Goal: Task Accomplishment & Management: Manage account settings

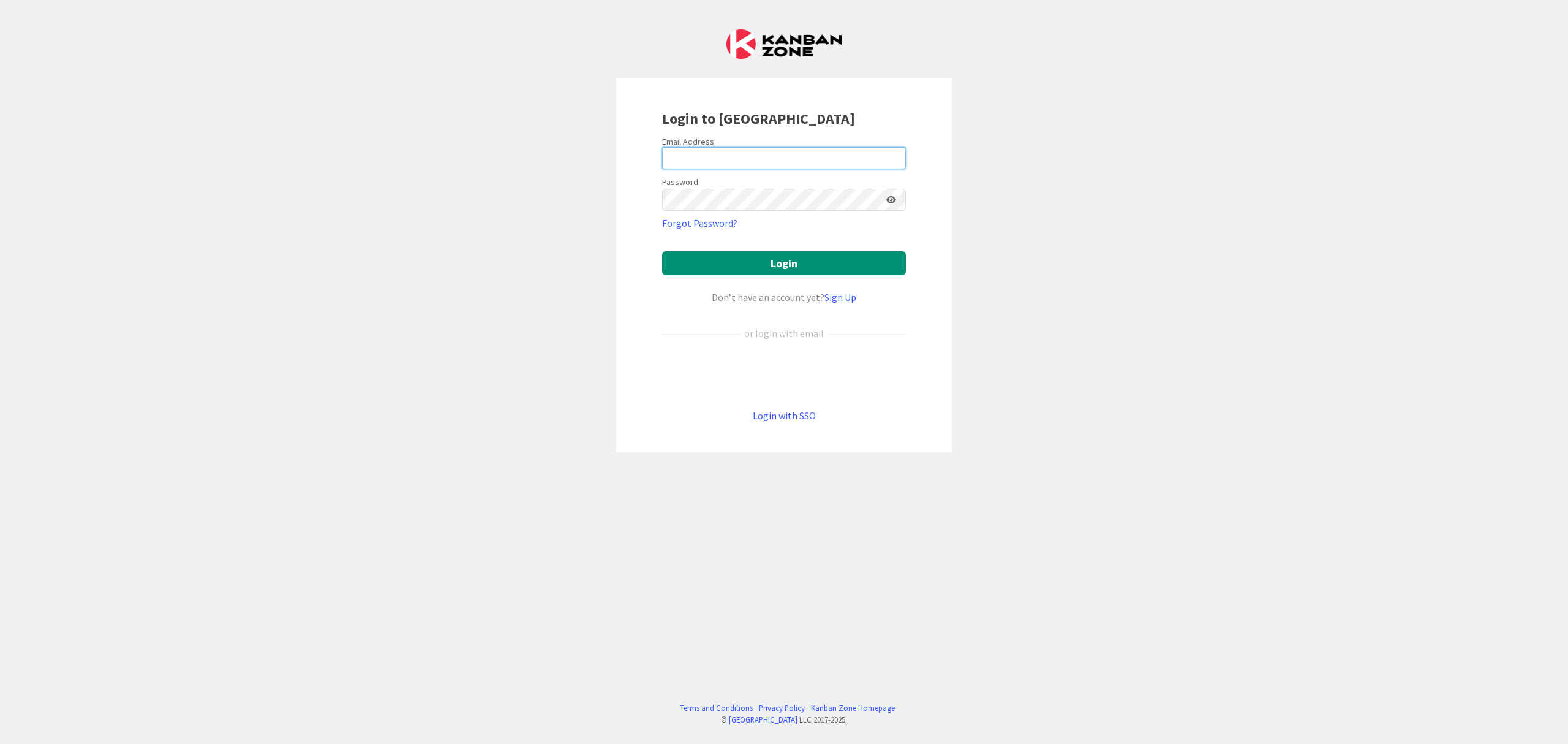
click at [743, 152] on input "email" at bounding box center [784, 158] width 244 height 22
drag, startPoint x: 768, startPoint y: 157, endPoint x: 695, endPoint y: 177, distance: 75.7
click at [695, 177] on form "Email Address [EMAIL_ADDRESS][DOMAIN_NAME] Password Forgot Password? Login Don’…" at bounding box center [784, 279] width 244 height 288
type input "[EMAIL_ADDRESS][DOMAIN_NAME]"
click at [1341, 121] on div "Login to [GEOGRAPHIC_DATA] Email Address [EMAIL_ADDRESS][DOMAIN_NAME] Password …" at bounding box center [784, 372] width 1568 height 744
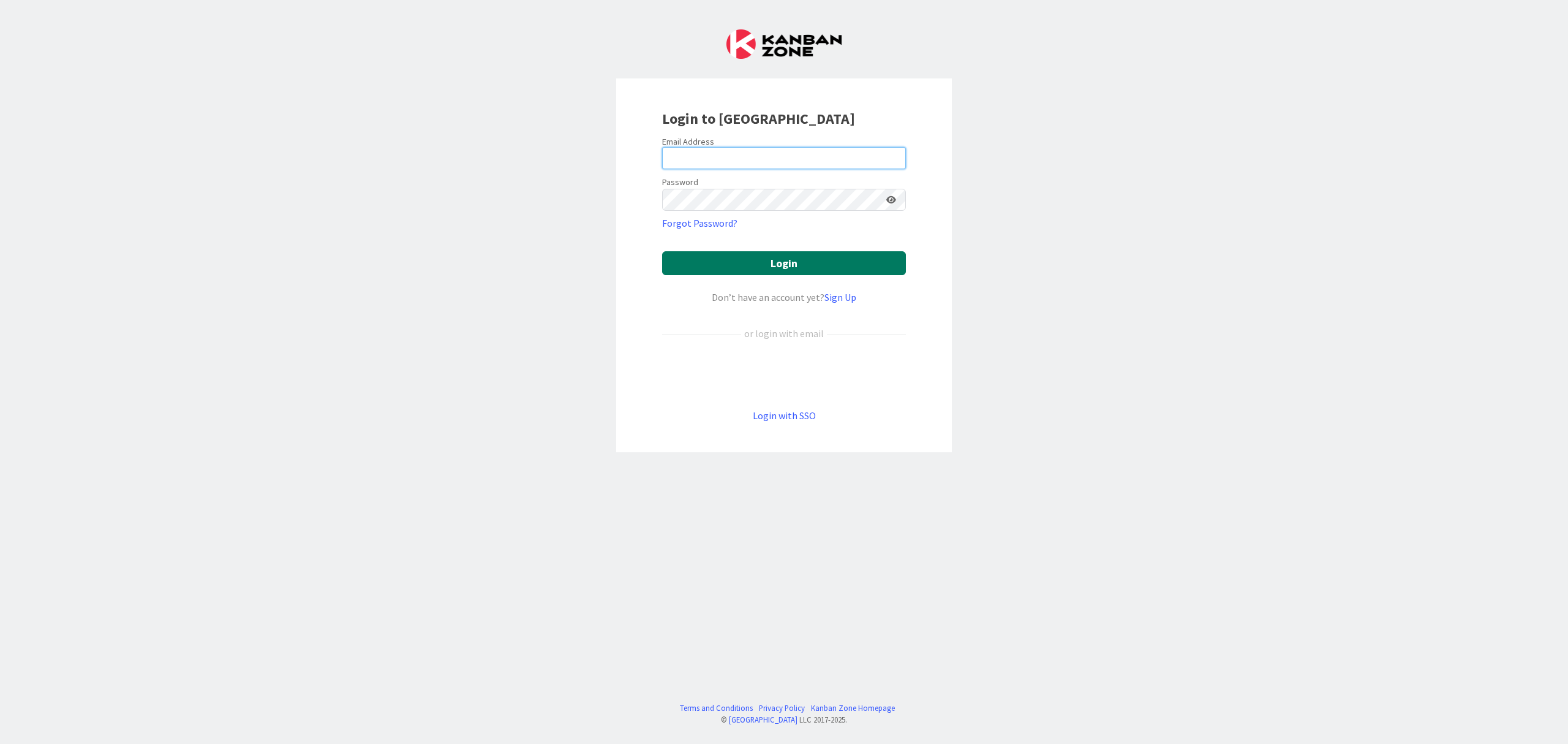
type input "[EMAIL_ADDRESS][DOMAIN_NAME]"
click at [775, 258] on button "Login" at bounding box center [784, 263] width 244 height 24
